Goal: Transaction & Acquisition: Download file/media

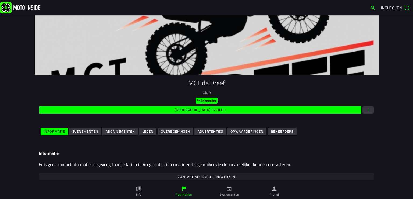
click at [0, 0] on slot "Evenementen" at bounding box center [0, 0] width 0 height 0
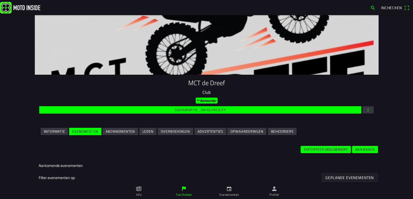
click at [369, 109] on button "button" at bounding box center [368, 109] width 11 height 7
click at [384, 96] on ion-backdrop at bounding box center [206, 99] width 413 height 199
click at [0, 0] on slot "Evenementen" at bounding box center [0, 0] width 0 height 0
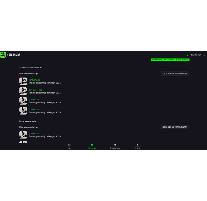
scroll to position [135, 0]
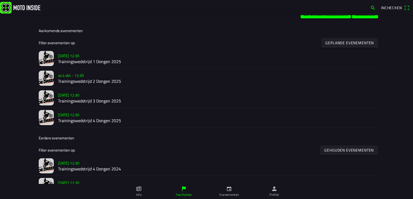
click at [83, 62] on h2 "Trainingswedstrijd 1 Dongen 2025" at bounding box center [216, 61] width 316 height 5
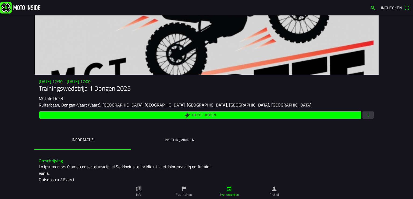
click at [366, 115] on span "button" at bounding box center [368, 114] width 5 height 7
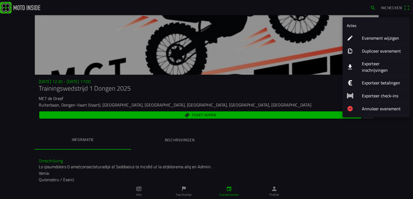
click at [366, 65] on ion-label "Exporteer inschrijvingen" at bounding box center [384, 66] width 44 height 13
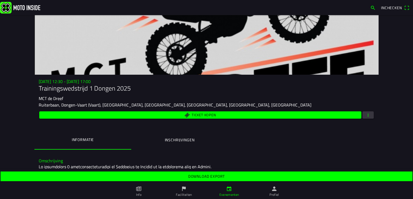
click at [369, 114] on button "button" at bounding box center [368, 114] width 11 height 7
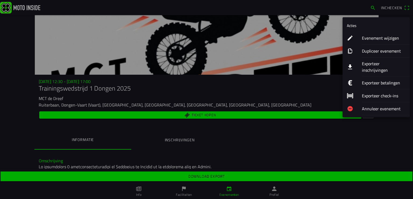
click at [374, 62] on ion-label "Exporteer inschrijvingen" at bounding box center [384, 66] width 44 height 13
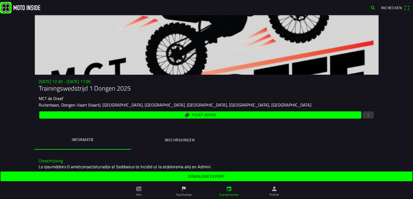
click at [0, 0] on slot "Download export" at bounding box center [0, 0] width 0 height 0
